Goal: Task Accomplishment & Management: Manage account settings

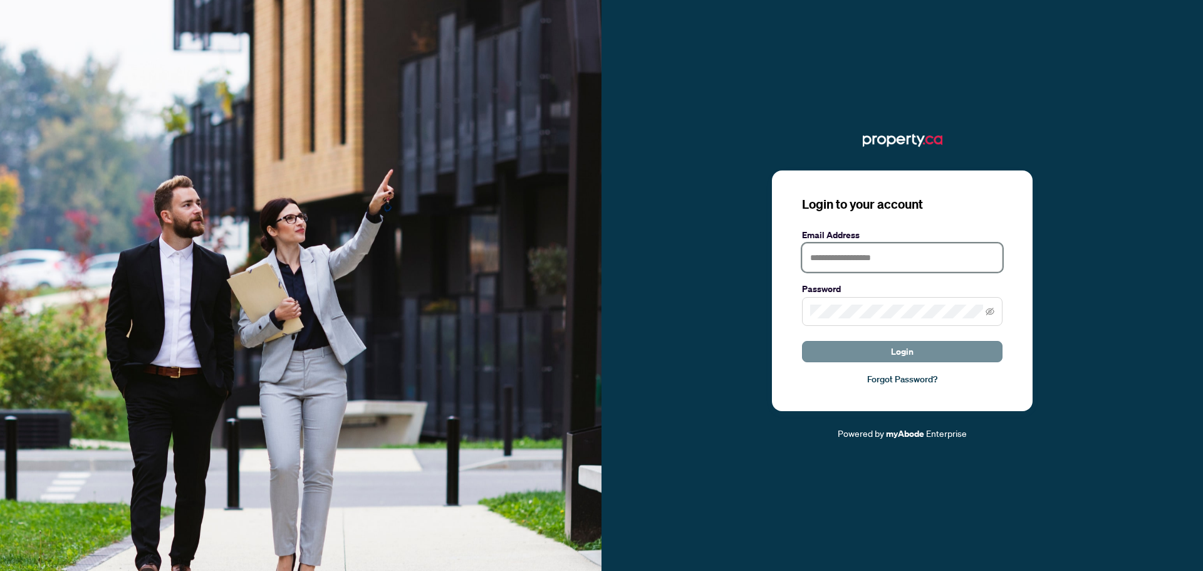
type input "**********"
click at [899, 341] on span "Login" at bounding box center [902, 351] width 23 height 20
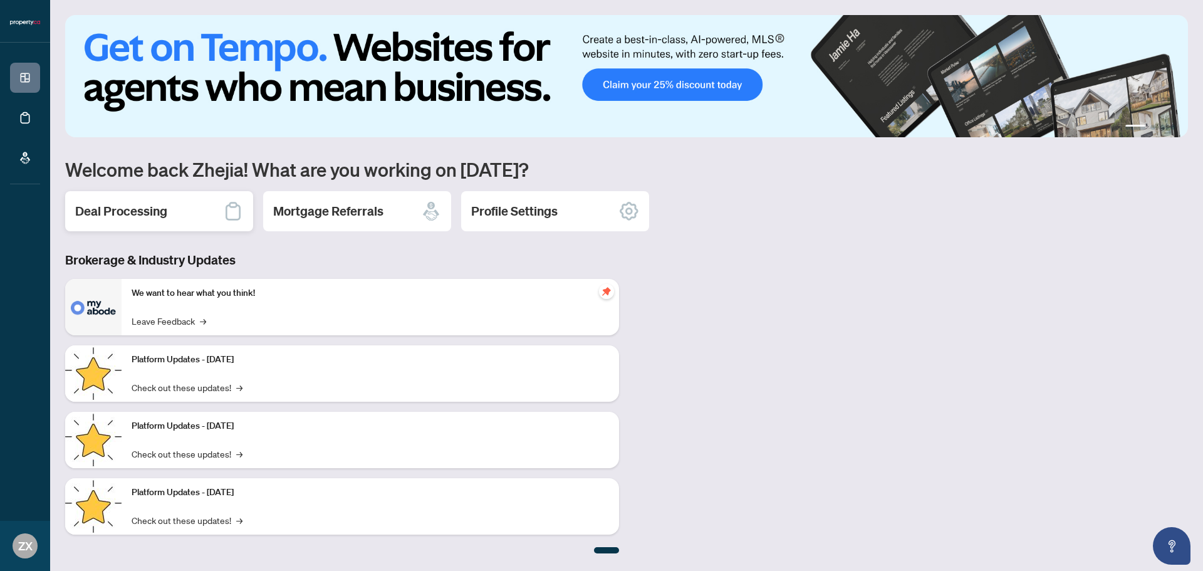
click at [115, 210] on h2 "Deal Processing" at bounding box center [121, 211] width 92 height 18
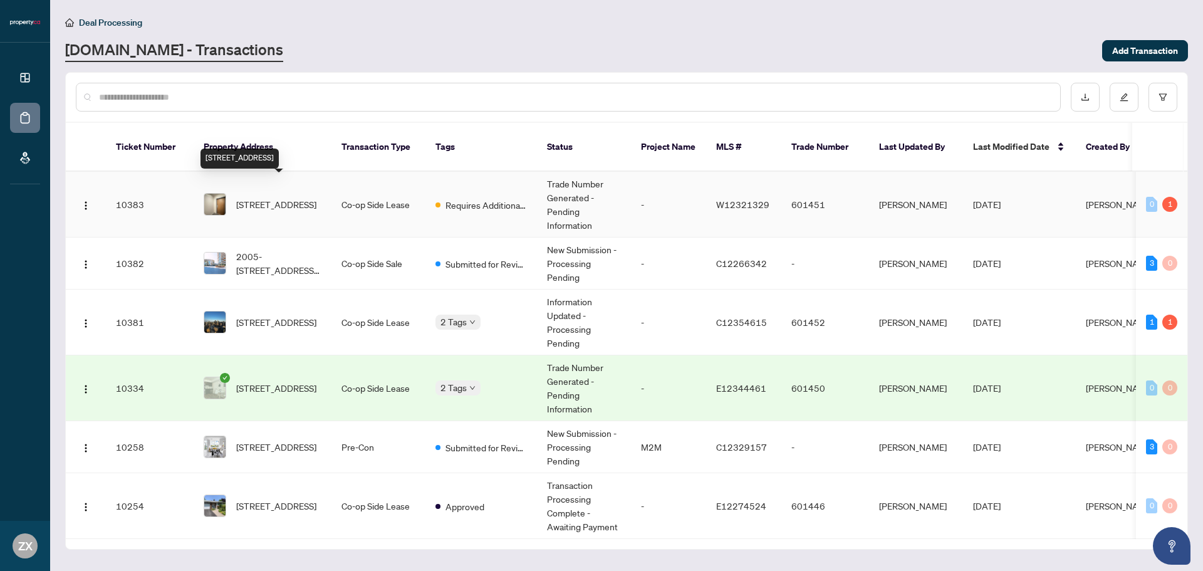
click at [287, 197] on span "[STREET_ADDRESS]" at bounding box center [276, 204] width 80 height 14
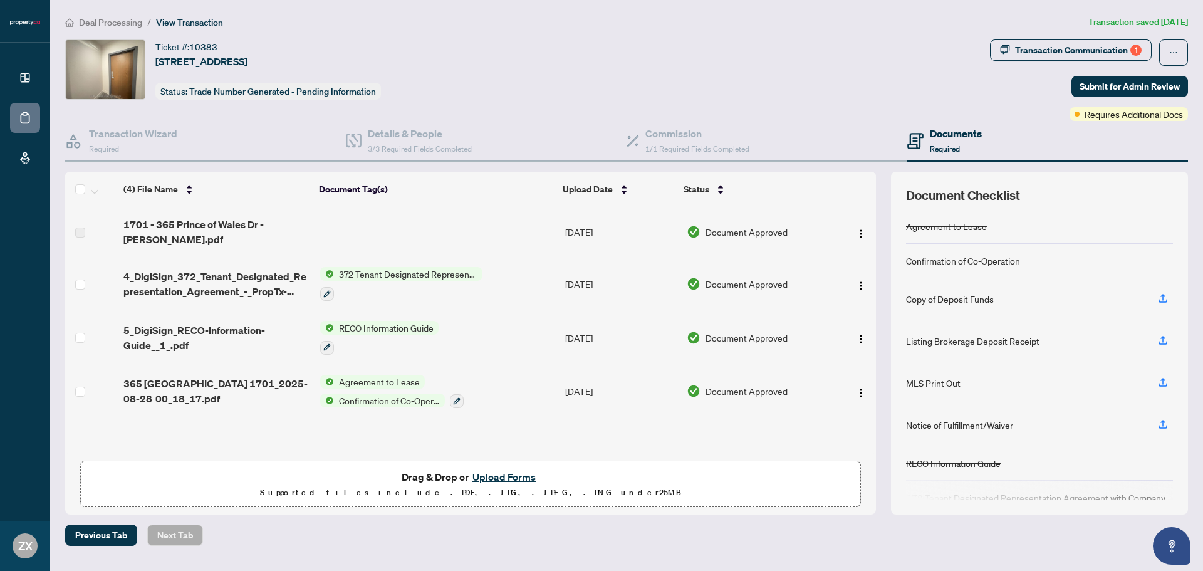
click at [224, 380] on span "365 [GEOGRAPHIC_DATA] 1701_2025-08-28 00_18_17.pdf" at bounding box center [216, 391] width 186 height 30
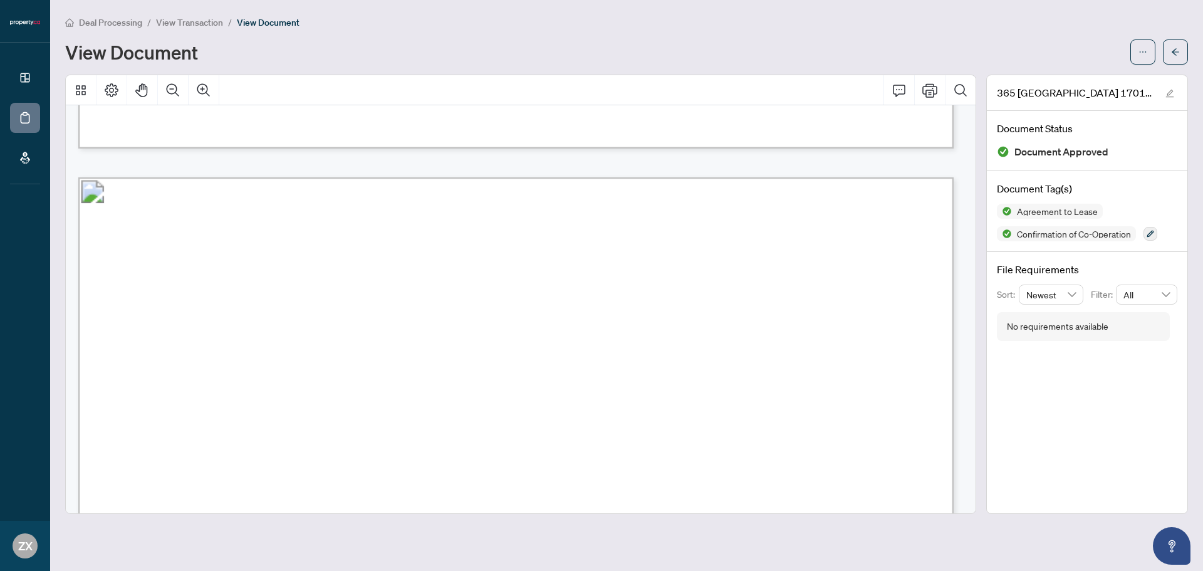
scroll to position [23173, 0]
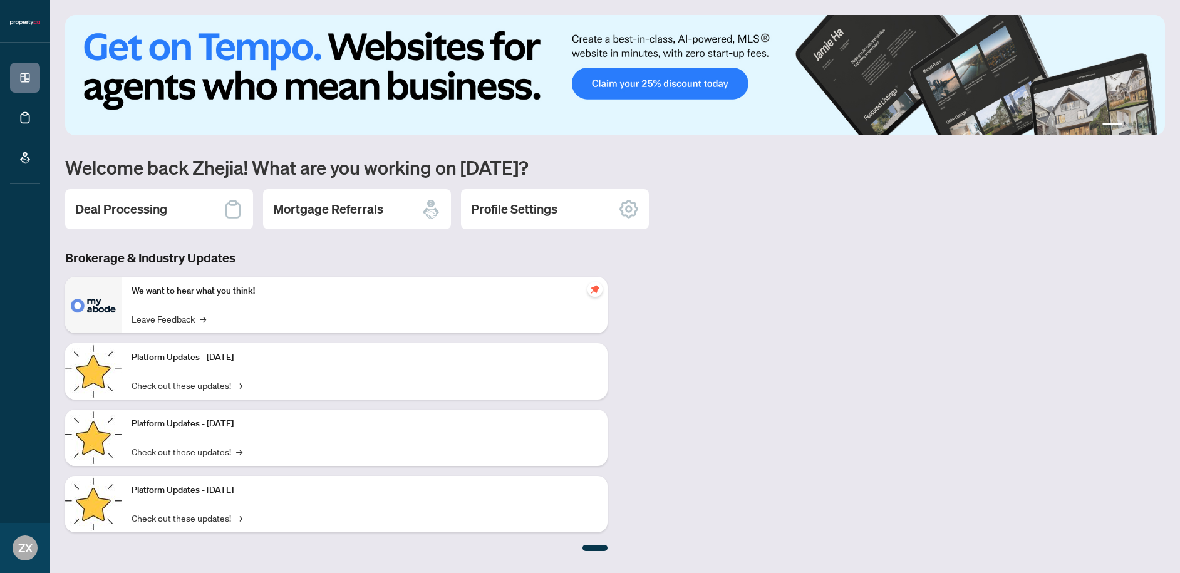
click at [132, 194] on div "Deal Processing" at bounding box center [159, 209] width 188 height 40
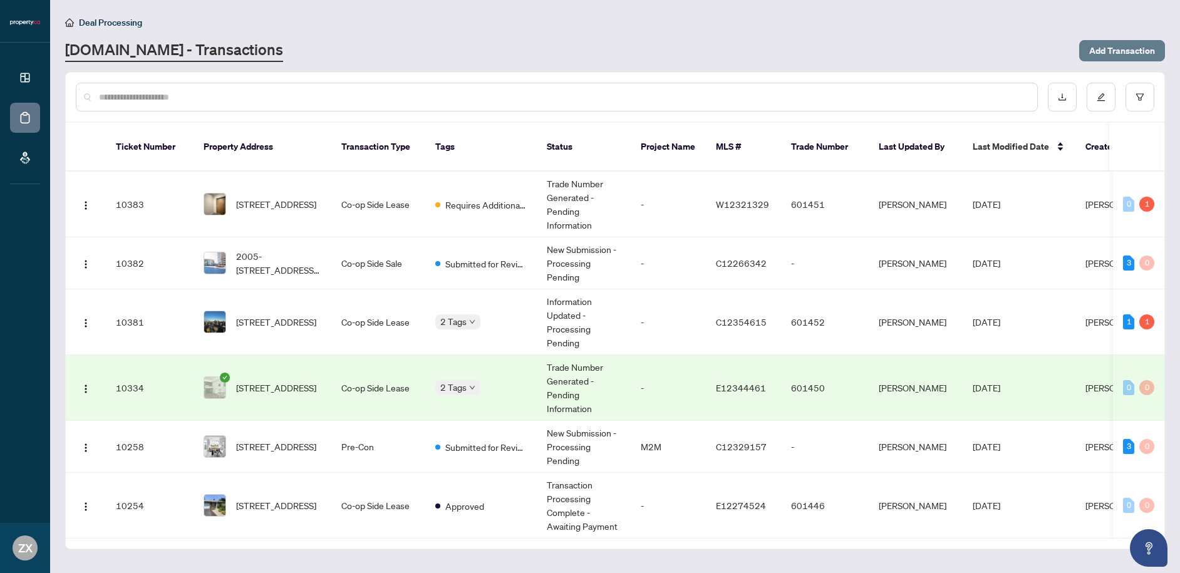
click at [1146, 44] on span "Add Transaction" at bounding box center [1122, 51] width 66 height 20
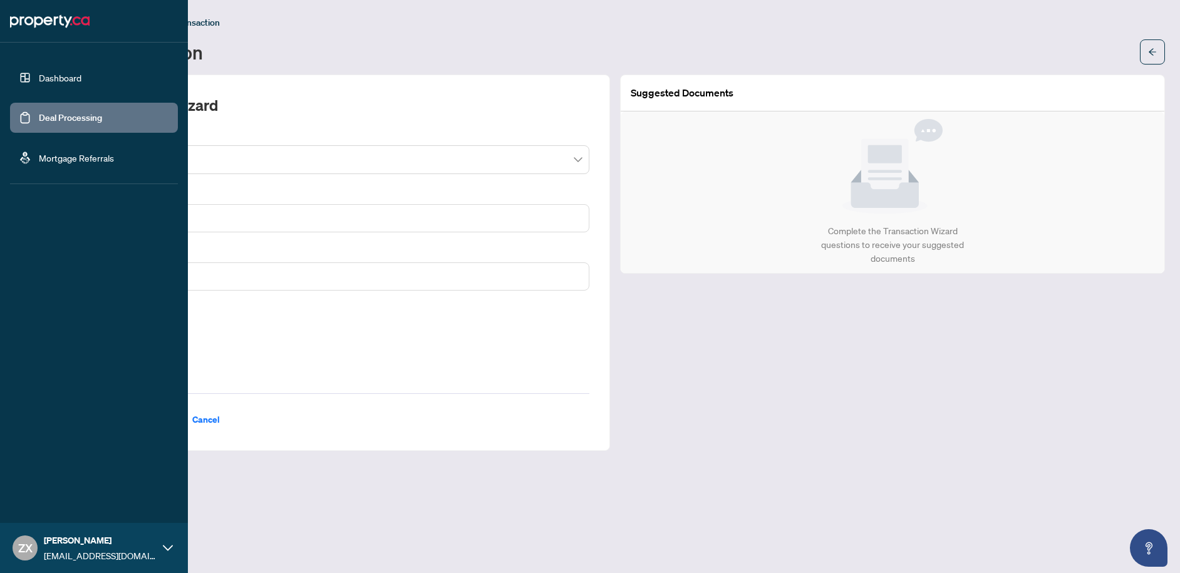
click at [45, 113] on link "Deal Processing" at bounding box center [70, 117] width 63 height 11
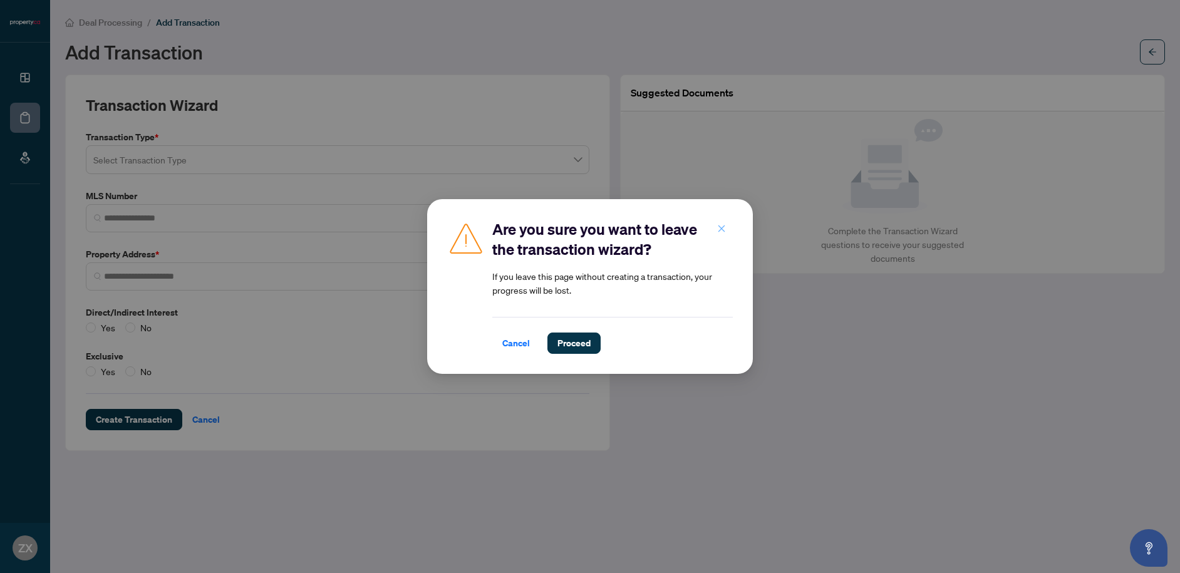
click at [720, 222] on span "button" at bounding box center [721, 229] width 9 height 20
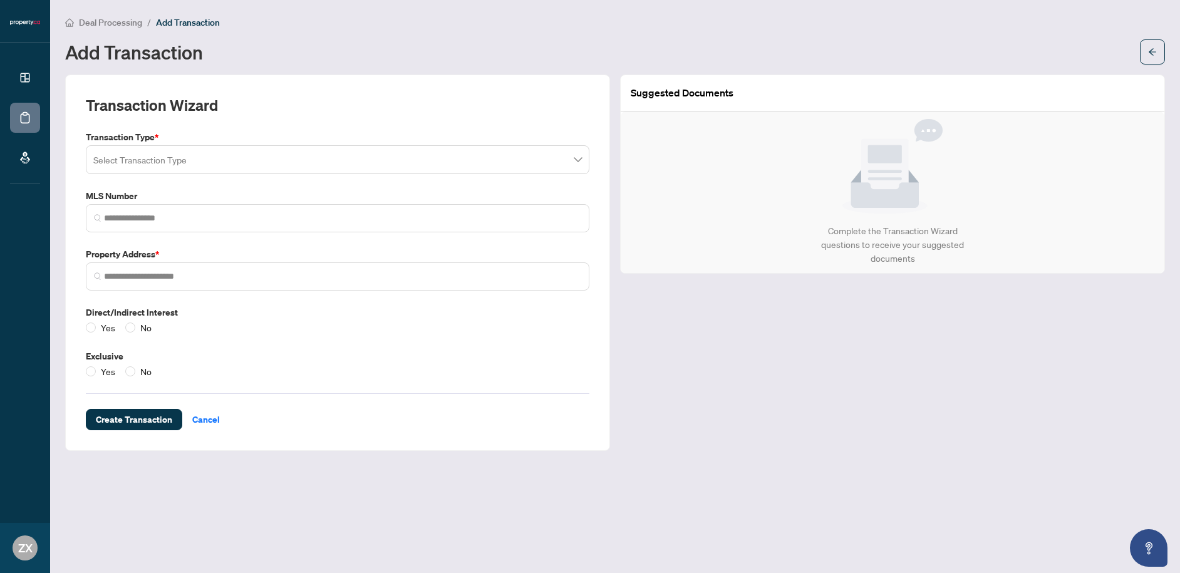
click at [108, 18] on span "Deal Processing" at bounding box center [110, 22] width 63 height 11
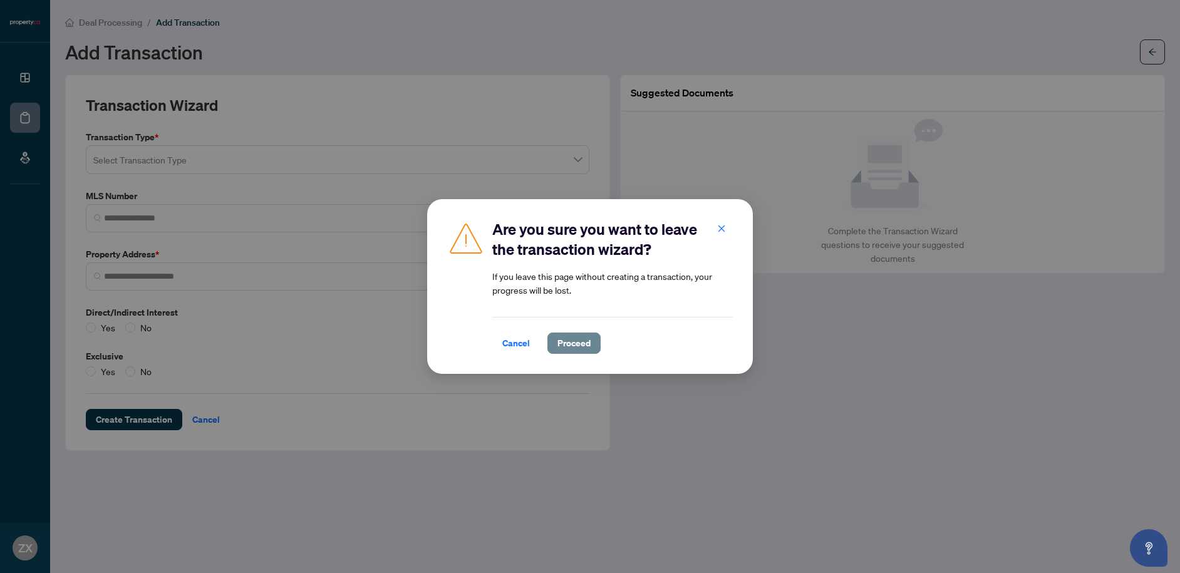
click at [577, 344] on span "Proceed" at bounding box center [573, 343] width 33 height 20
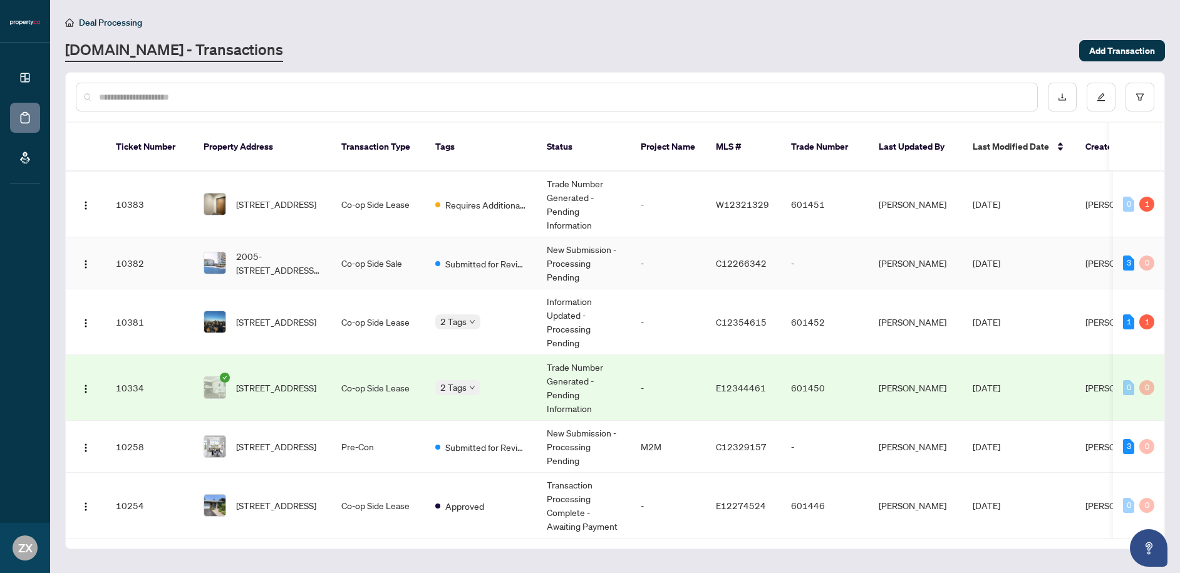
click at [1124, 256] on div "3" at bounding box center [1128, 263] width 11 height 15
click at [417, 241] on td "Co-op Side Sale" at bounding box center [378, 263] width 94 height 52
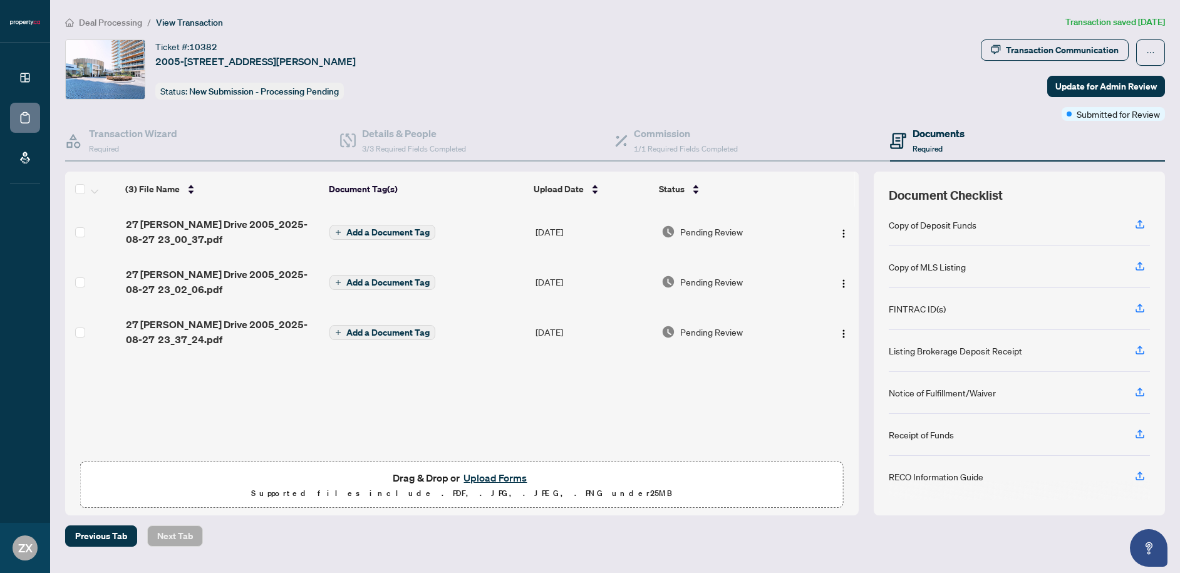
scroll to position [133, 0]
click at [507, 479] on button "Upload Forms" at bounding box center [495, 478] width 71 height 16
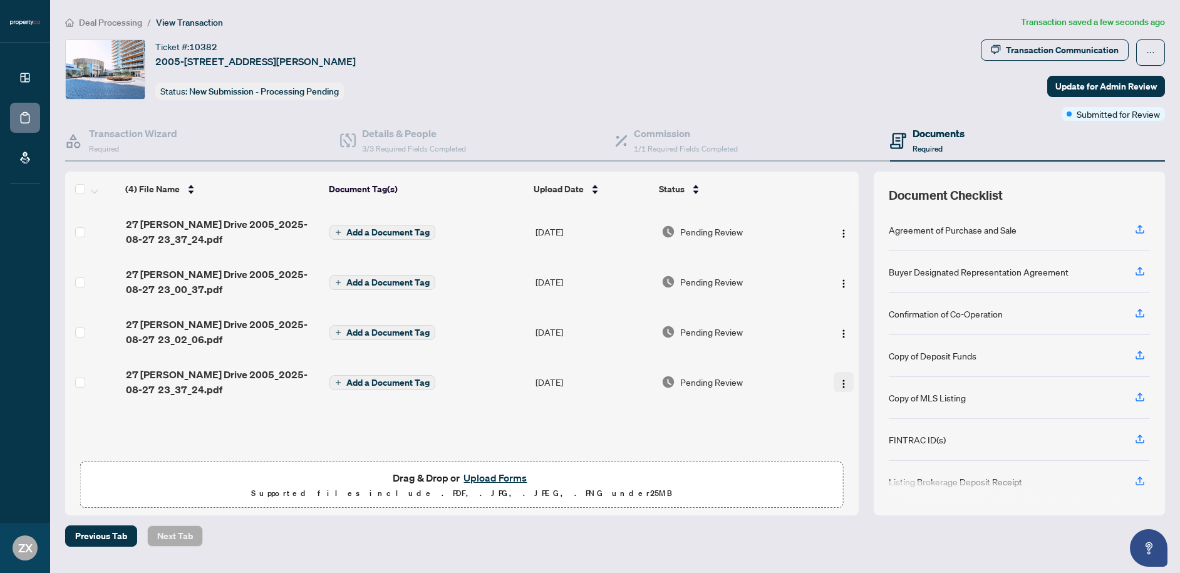
click at [839, 383] on img "button" at bounding box center [844, 384] width 10 height 10
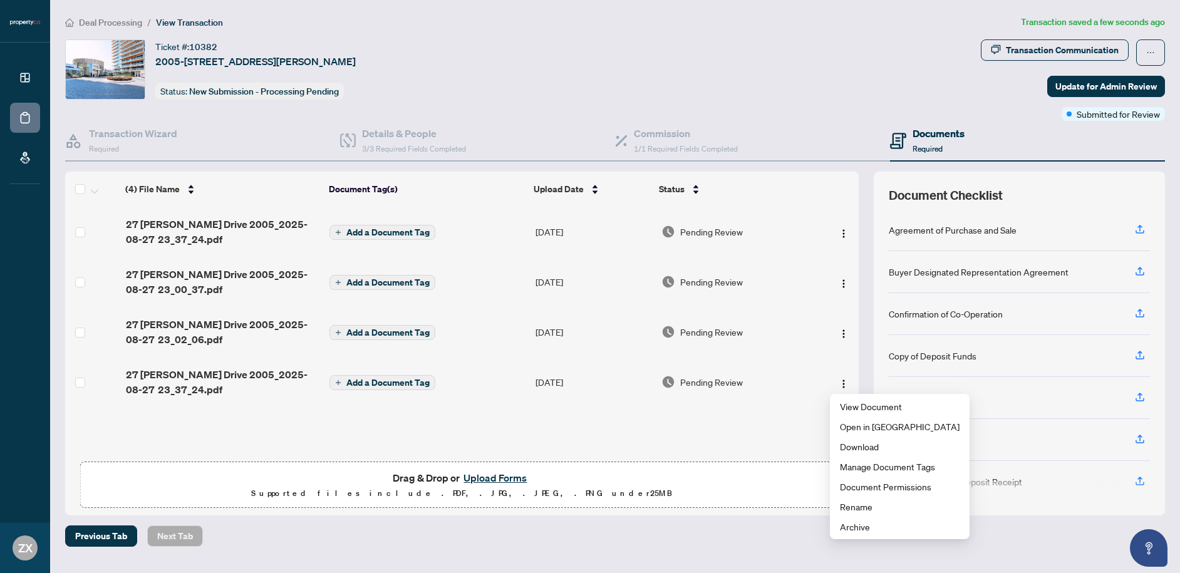
click at [494, 473] on button "Upload Forms" at bounding box center [495, 478] width 71 height 16
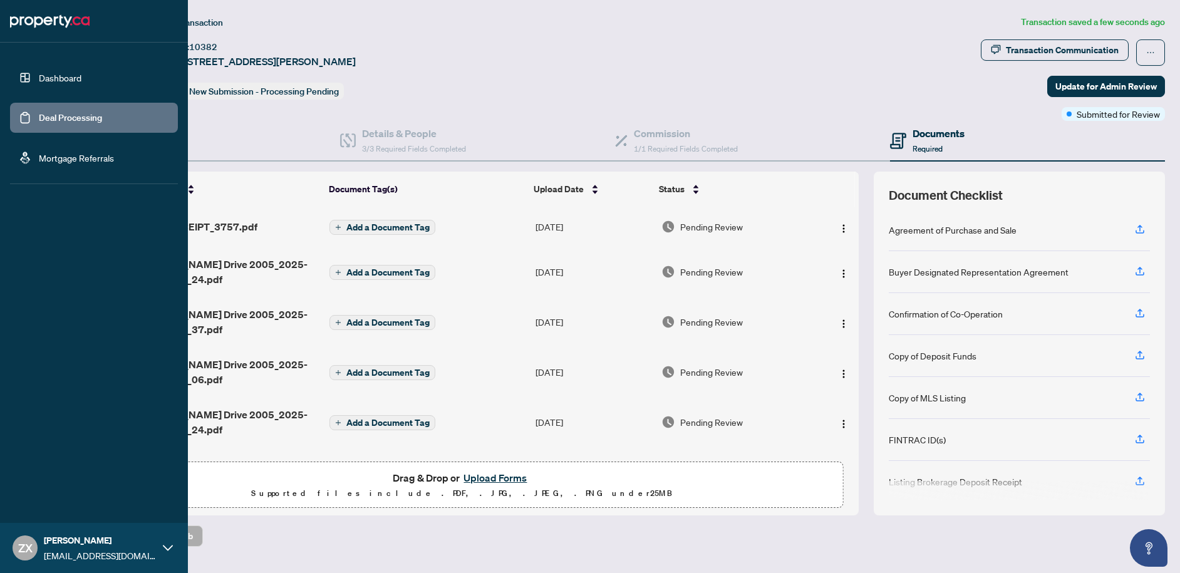
click at [39, 117] on link "Deal Processing" at bounding box center [70, 117] width 63 height 11
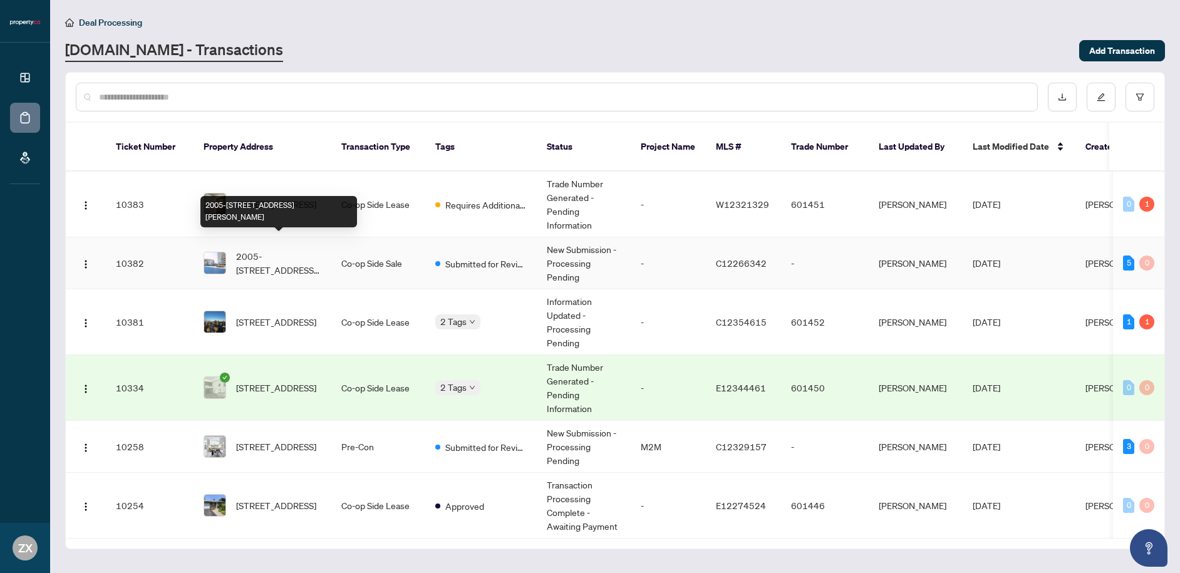
click at [304, 249] on span "2005-[STREET_ADDRESS][PERSON_NAME]" at bounding box center [278, 263] width 85 height 28
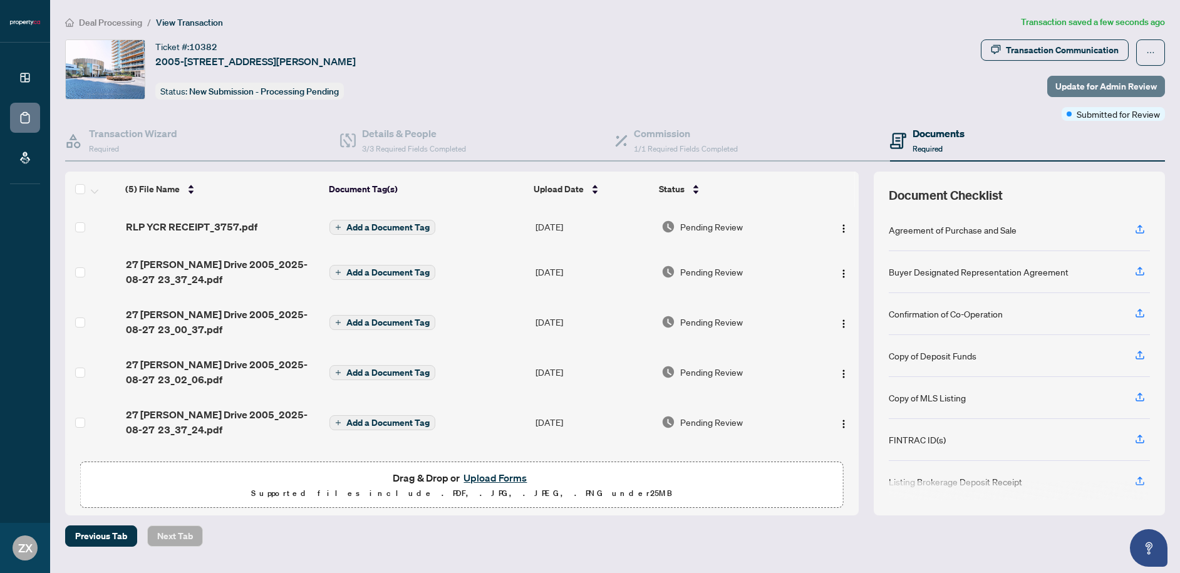
click at [1087, 90] on span "Update for Admin Review" at bounding box center [1105, 86] width 101 height 20
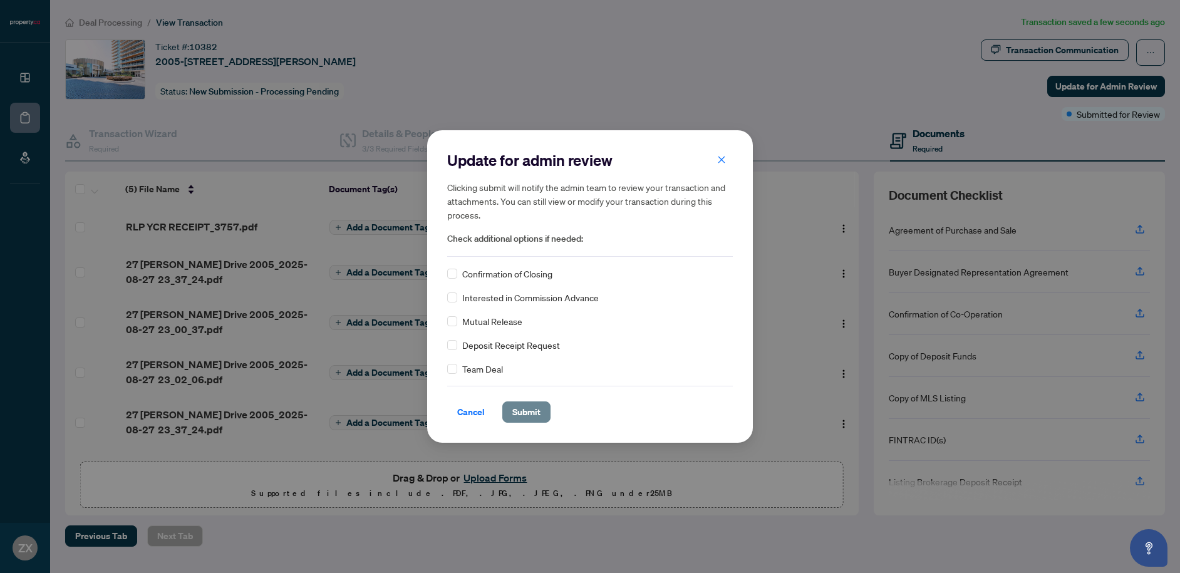
click at [519, 406] on span "Submit" at bounding box center [526, 412] width 28 height 20
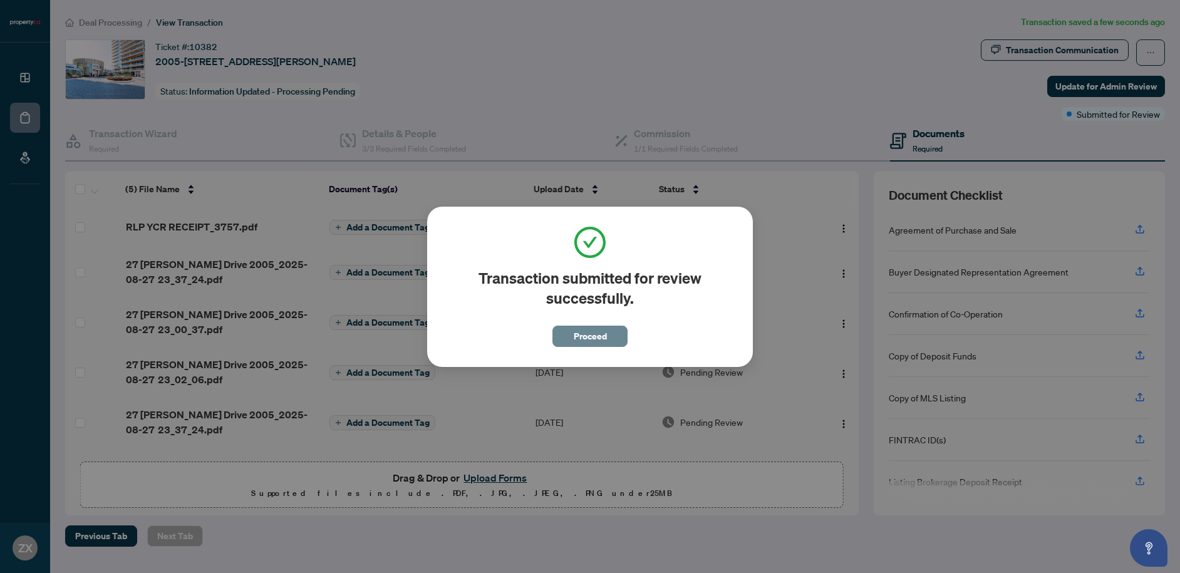
click at [576, 338] on span "Proceed" at bounding box center [590, 336] width 33 height 20
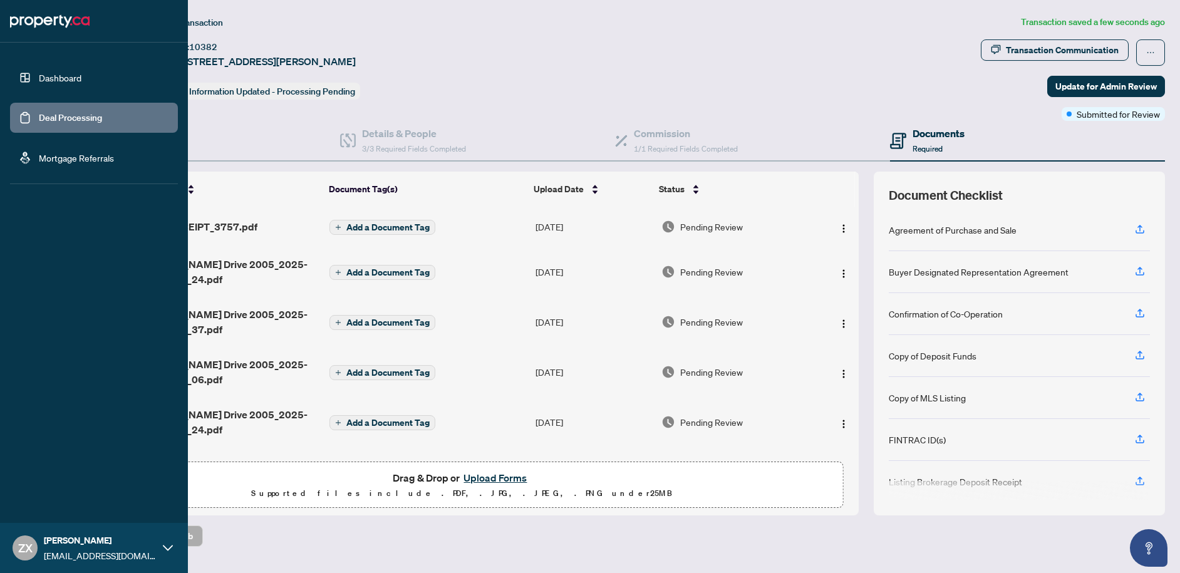
click at [39, 83] on link "Dashboard" at bounding box center [60, 77] width 43 height 11
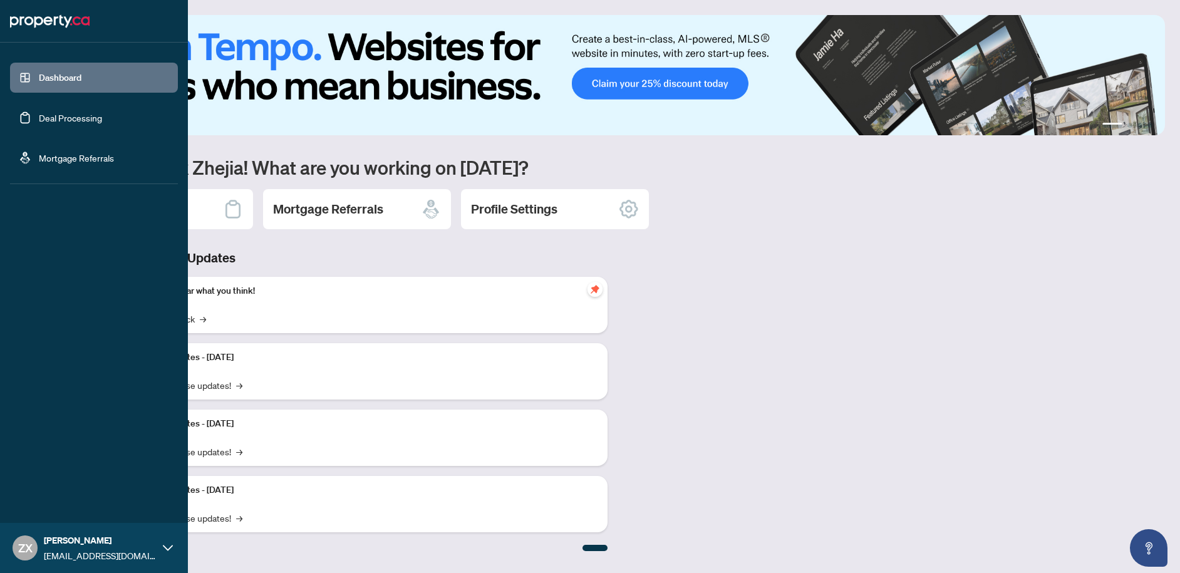
click at [67, 112] on link "Deal Processing" at bounding box center [70, 117] width 63 height 11
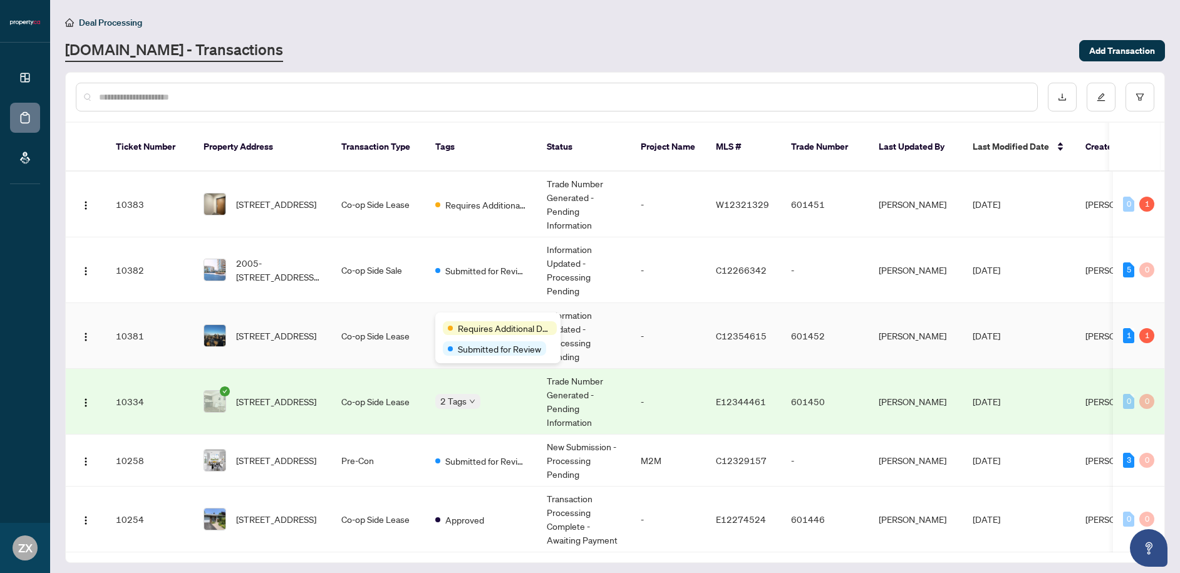
click at [460, 324] on span "Requires Additional Docs" at bounding box center [505, 328] width 94 height 14
click at [495, 330] on span "Requires Additional Docs" at bounding box center [505, 328] width 94 height 14
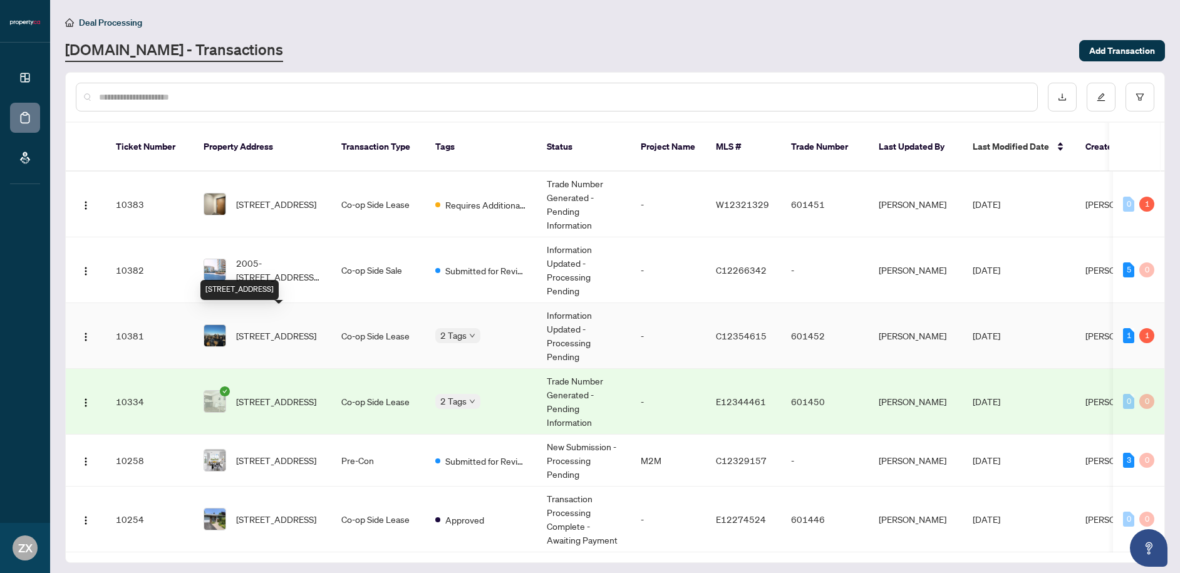
click at [304, 329] on span "[STREET_ADDRESS]" at bounding box center [276, 336] width 80 height 14
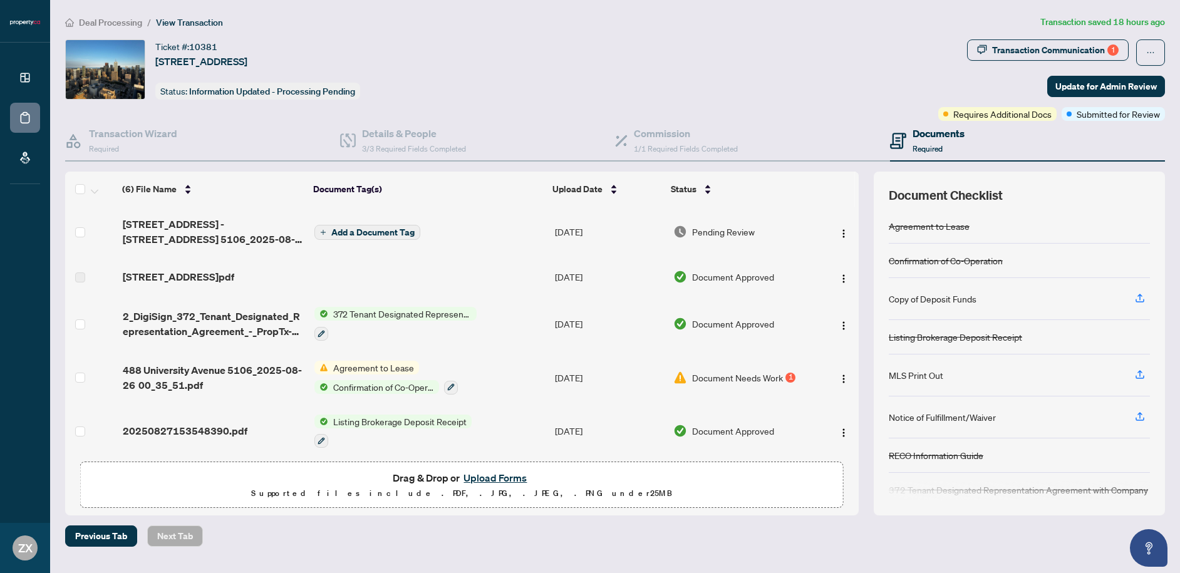
click at [365, 234] on span "Add a Document Tag" at bounding box center [372, 232] width 83 height 9
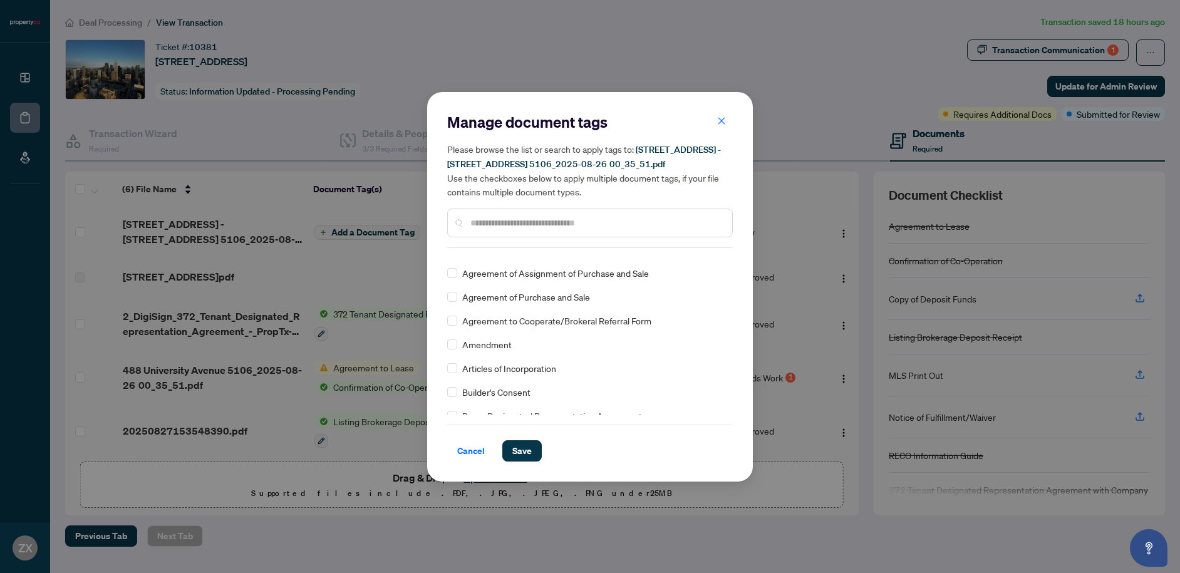
scroll to position [251, 0]
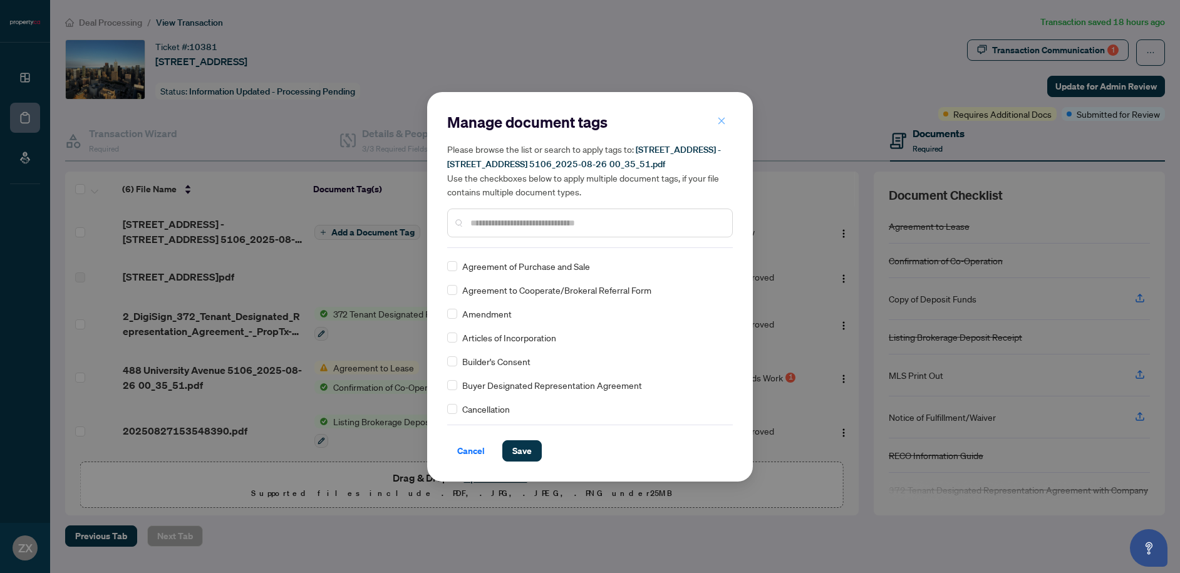
click at [718, 119] on icon "close" at bounding box center [721, 120] width 9 height 9
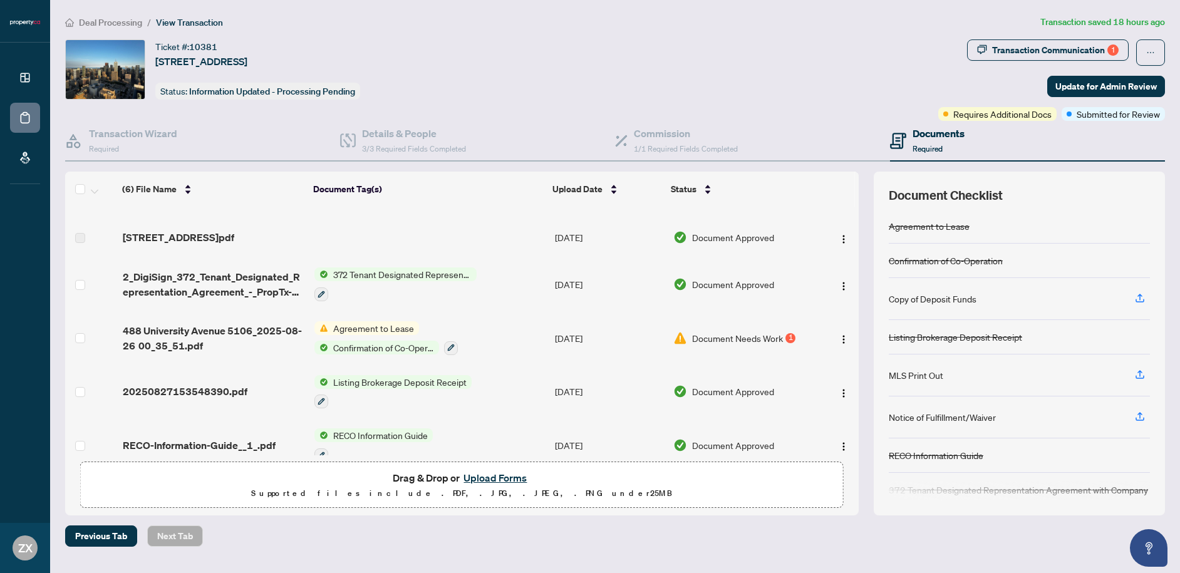
scroll to position [59, 0]
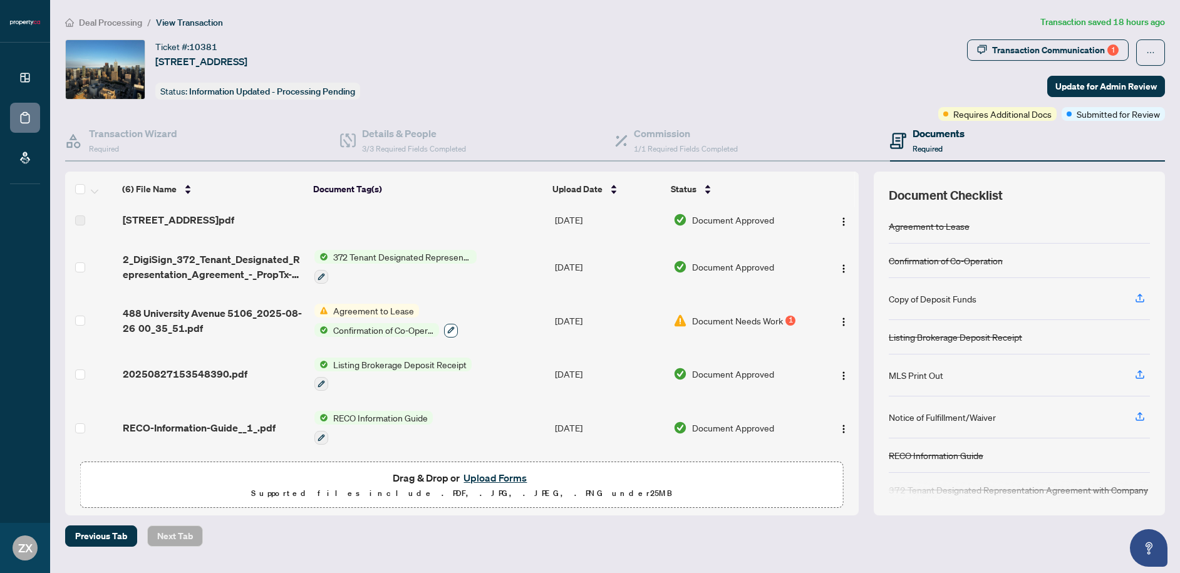
click at [452, 327] on icon "button" at bounding box center [451, 330] width 7 height 7
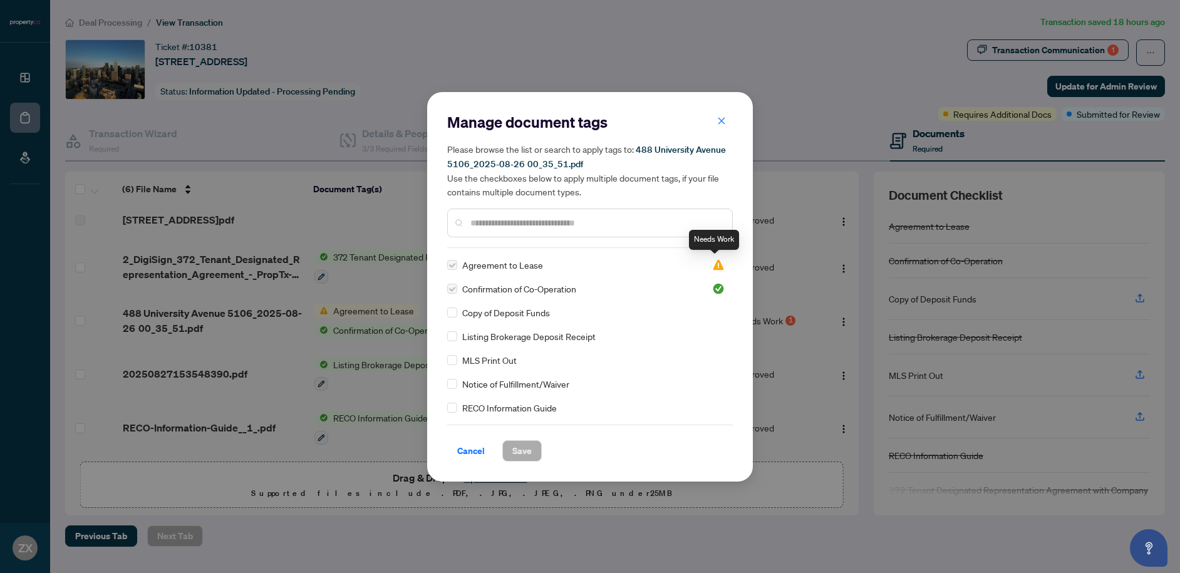
click at [717, 268] on img at bounding box center [718, 265] width 13 height 13
click at [466, 452] on span "Cancel" at bounding box center [471, 451] width 28 height 20
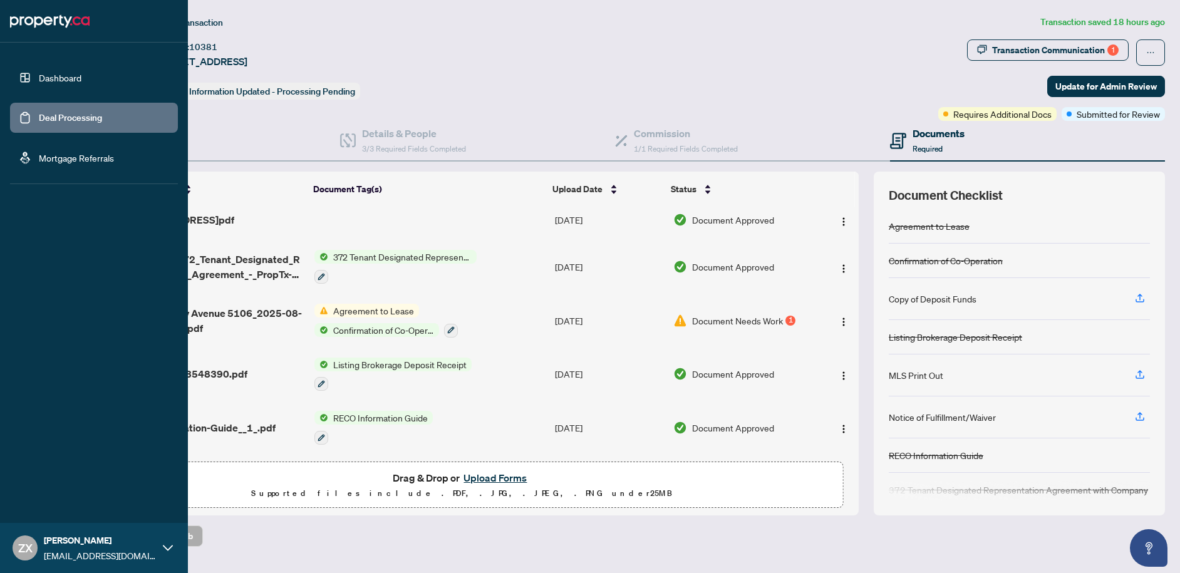
click at [73, 120] on link "Deal Processing" at bounding box center [70, 117] width 63 height 11
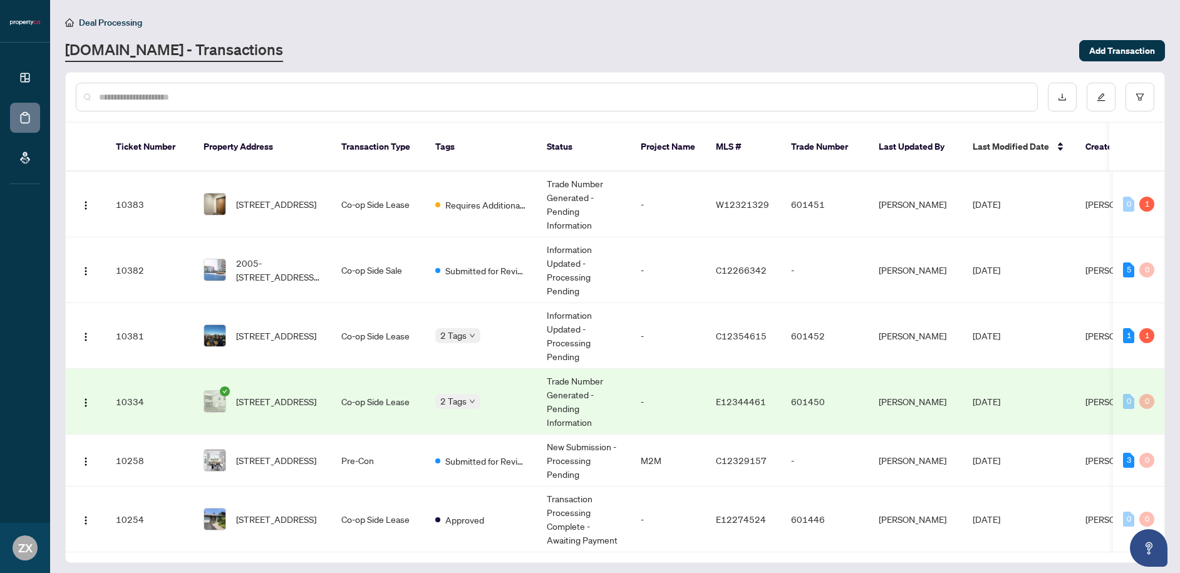
click at [468, 396] on td "2 Tags" at bounding box center [480, 402] width 111 height 66
click at [453, 388] on div "Approved" at bounding box center [498, 393] width 110 height 15
click at [469, 454] on span "Submitted for Review" at bounding box center [485, 461] width 81 height 14
